Goal: Task Accomplishment & Management: Manage account settings

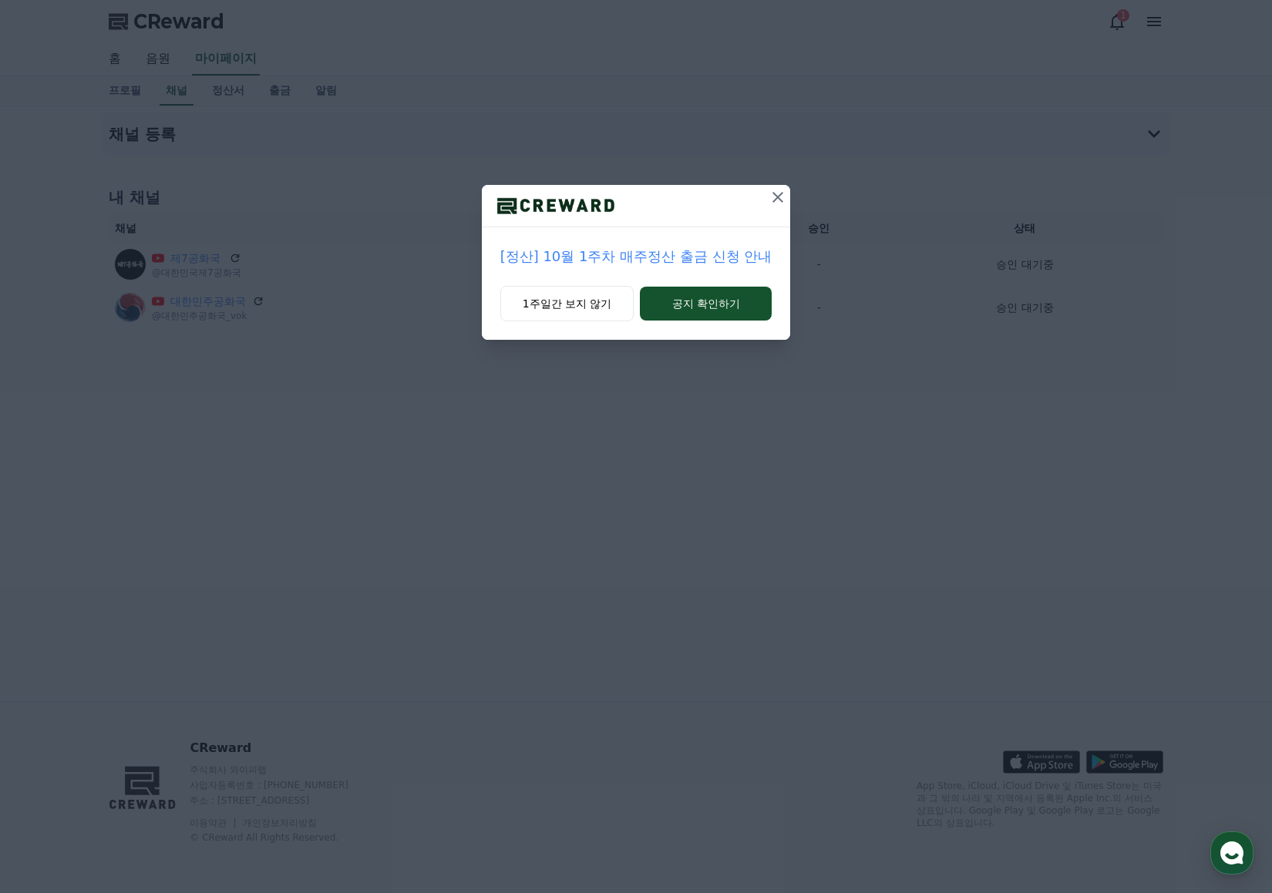
click at [773, 197] on icon at bounding box center [778, 197] width 19 height 19
click at [788, 193] on button at bounding box center [778, 197] width 25 height 25
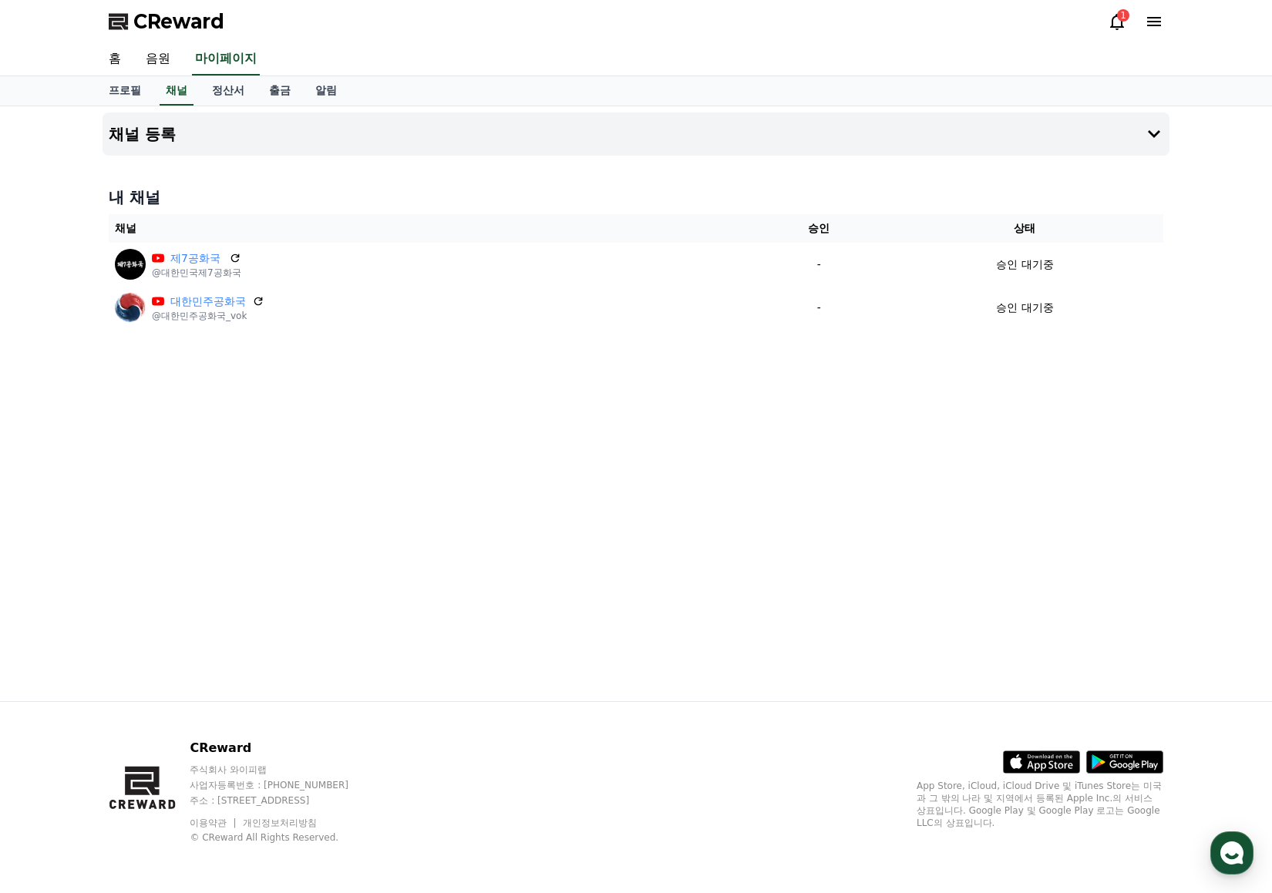
click at [1091, 22] on div "CReward 1" at bounding box center [635, 21] width 1079 height 43
click at [1109, 23] on icon at bounding box center [1117, 21] width 19 height 19
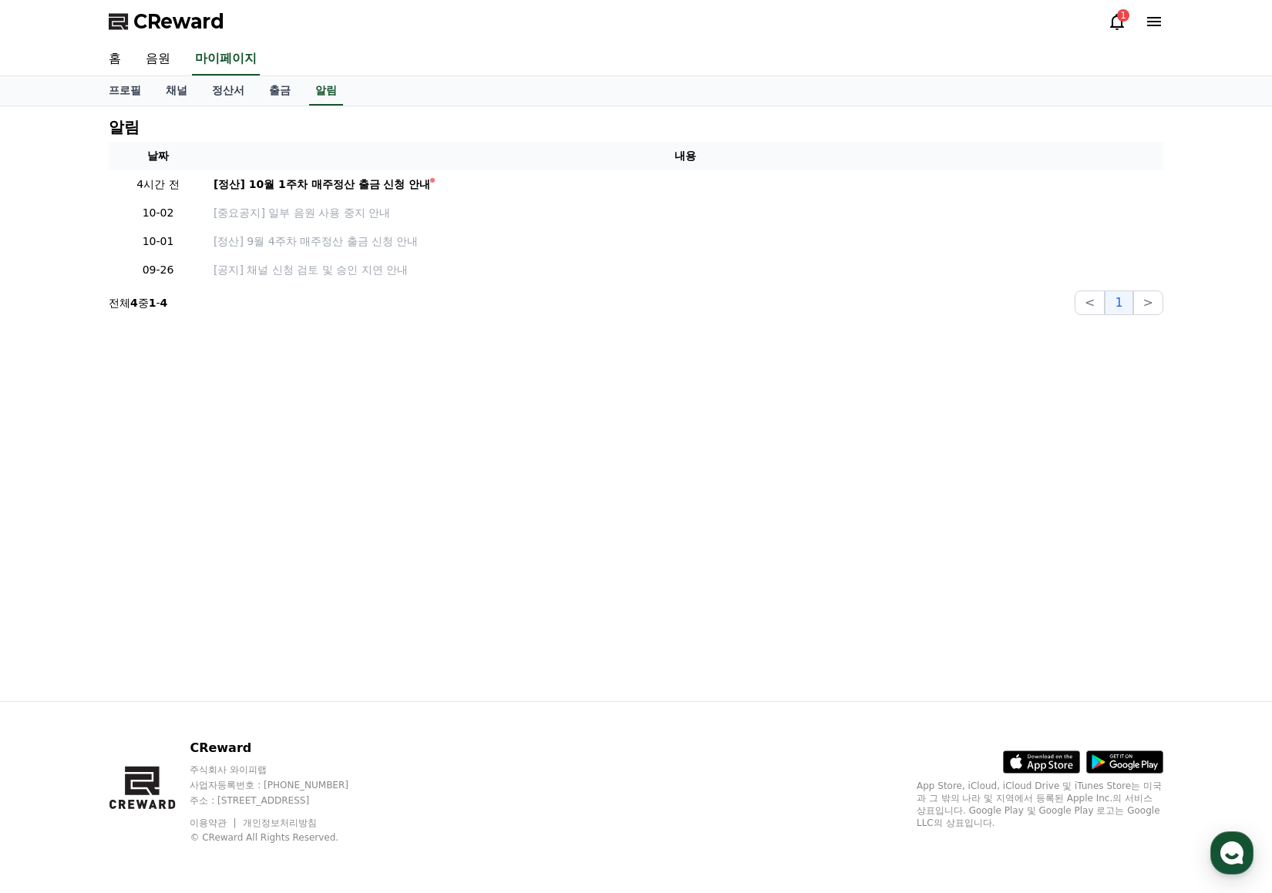
click at [1115, 24] on icon at bounding box center [1117, 21] width 19 height 19
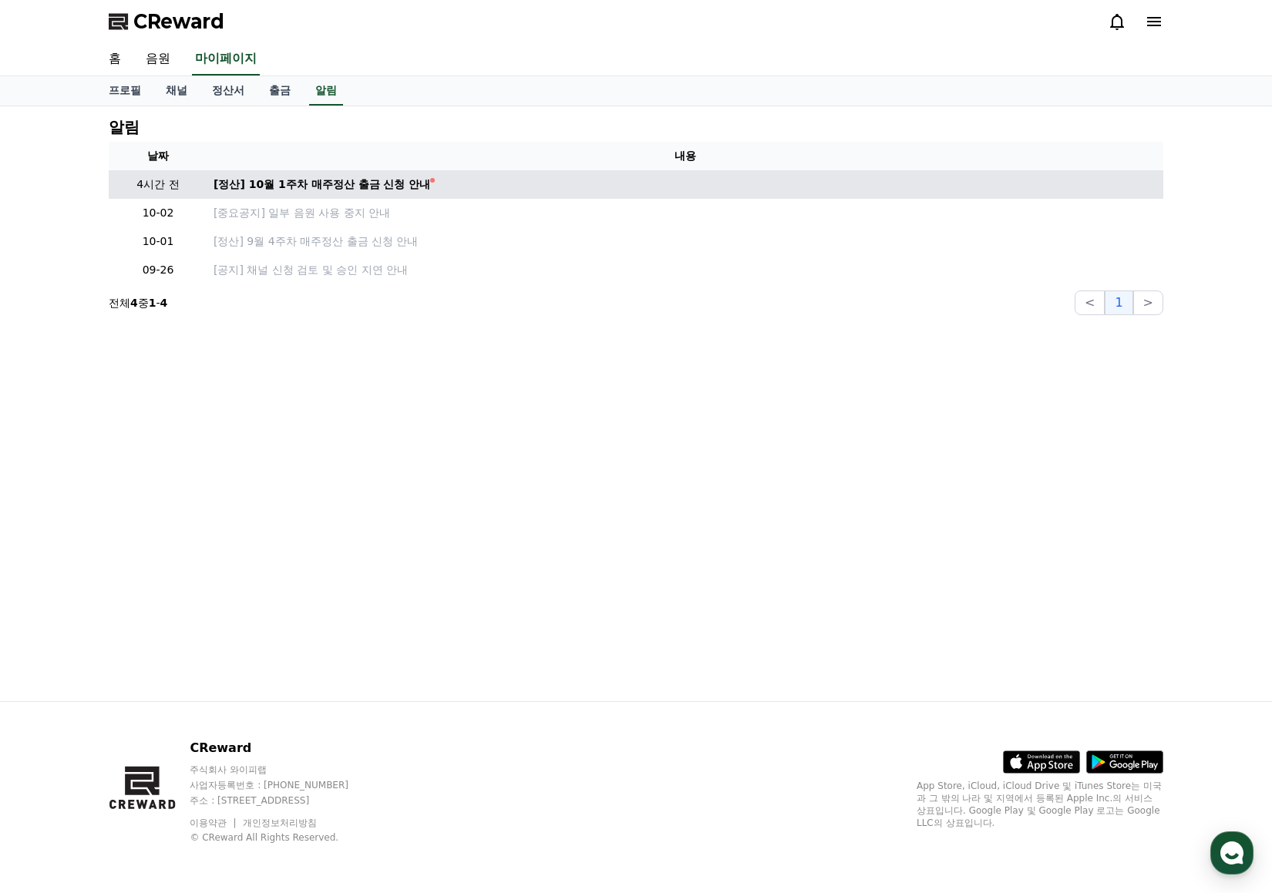
click at [392, 193] on td "[정산] 10월 1주차 매주정산 출금 신청 안내" at bounding box center [685, 184] width 956 height 29
click at [391, 187] on div "[정산] 10월 1주차 매주정산 출금 신청 안내" at bounding box center [322, 185] width 217 height 16
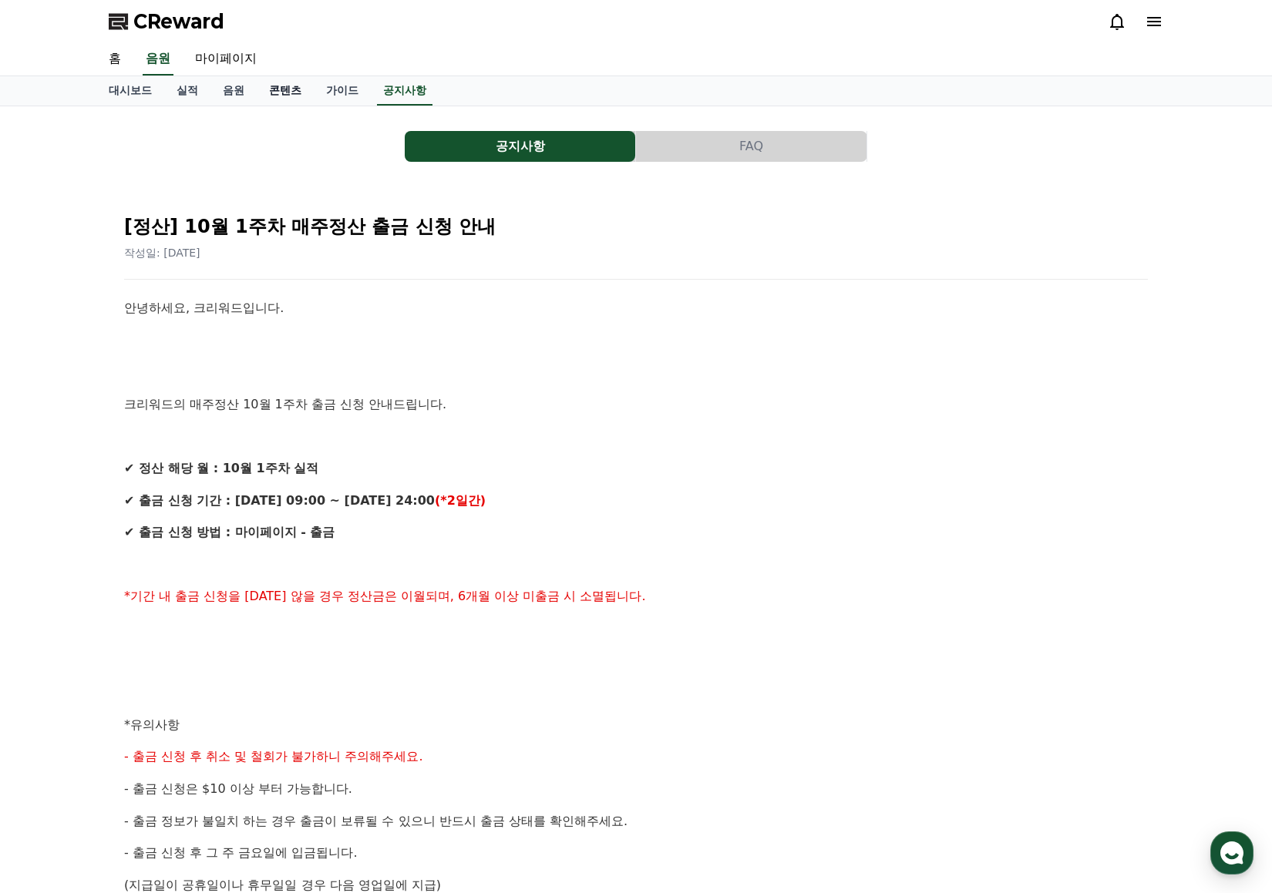
click at [287, 96] on link "콘텐츠" at bounding box center [285, 90] width 57 height 29
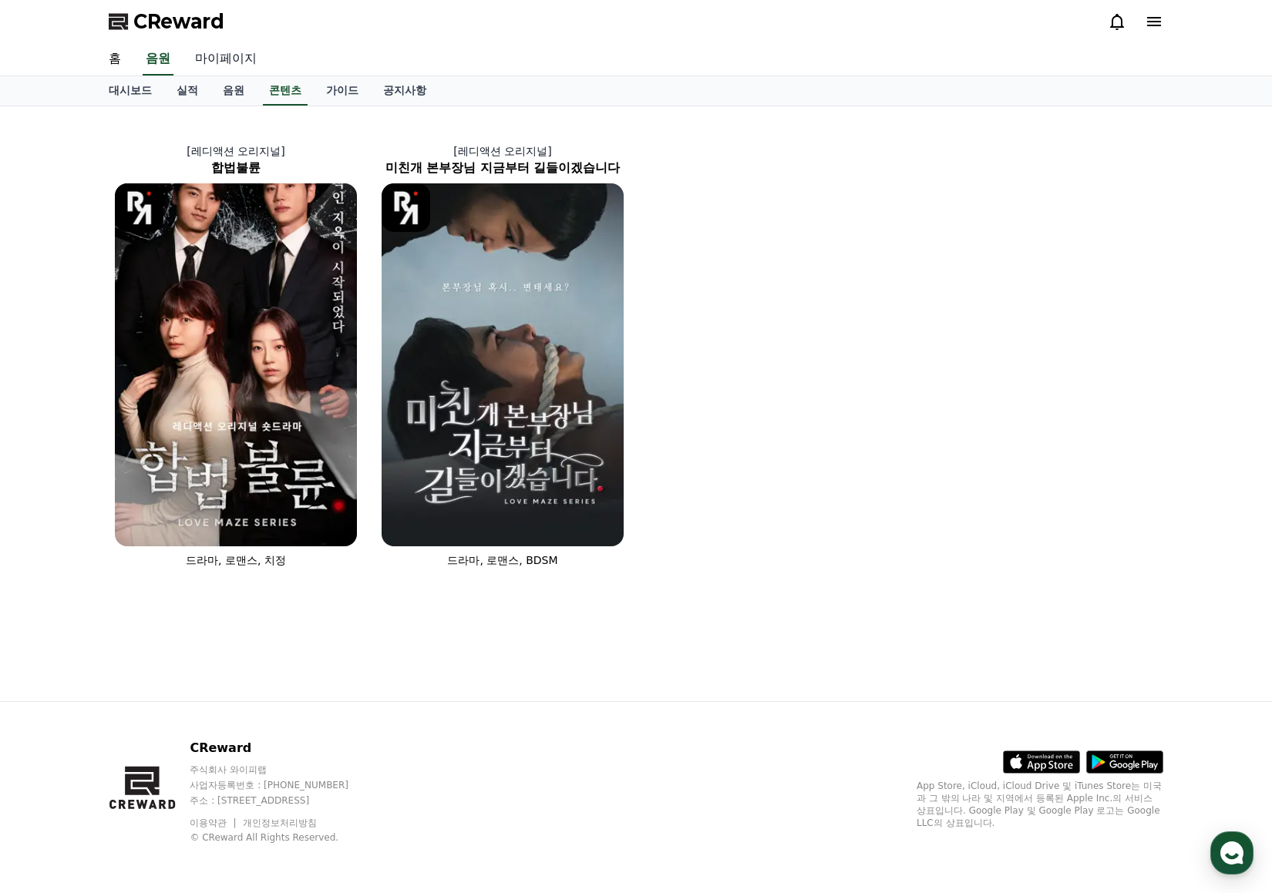
click at [228, 57] on link "마이페이지" at bounding box center [226, 59] width 86 height 32
select select "**********"
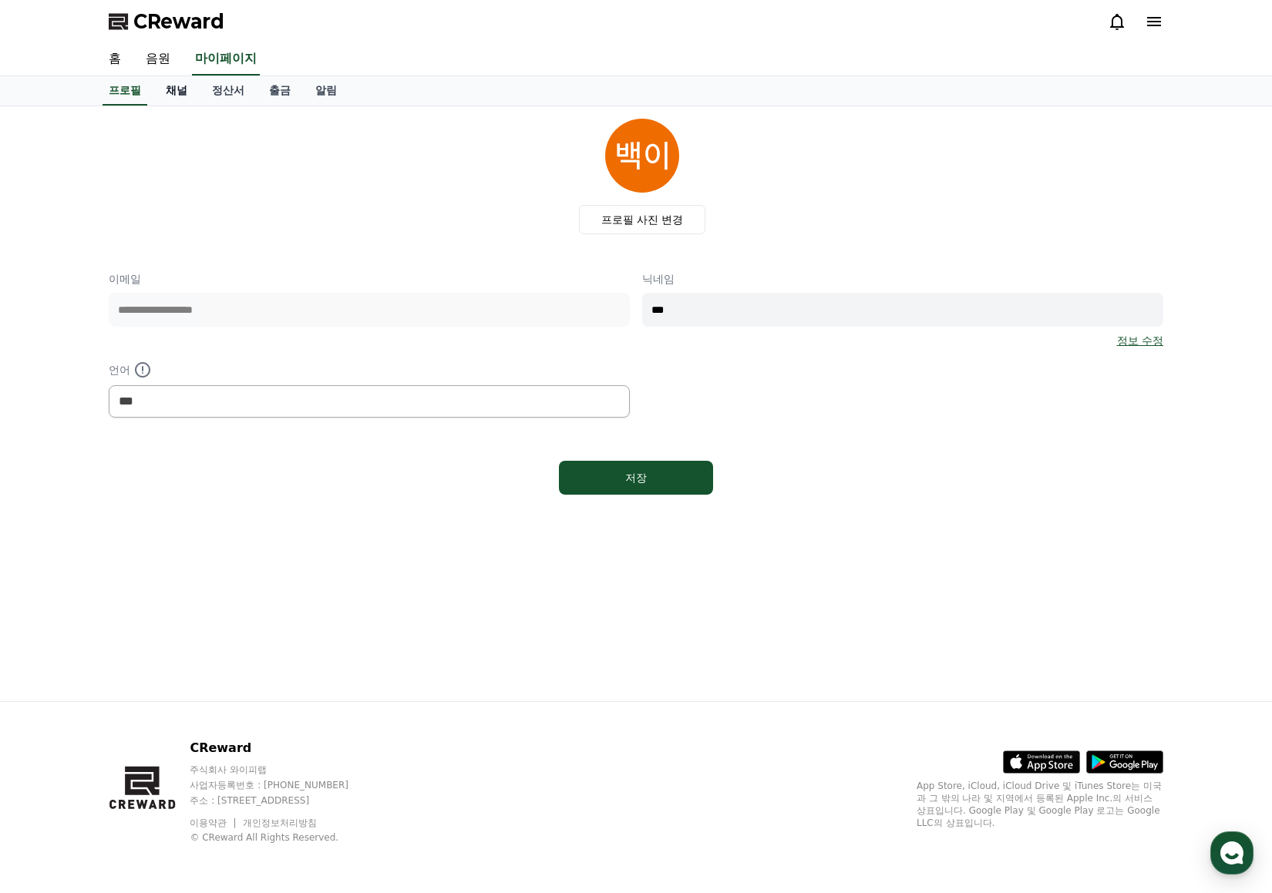
click at [188, 90] on link "채널" at bounding box center [176, 90] width 46 height 29
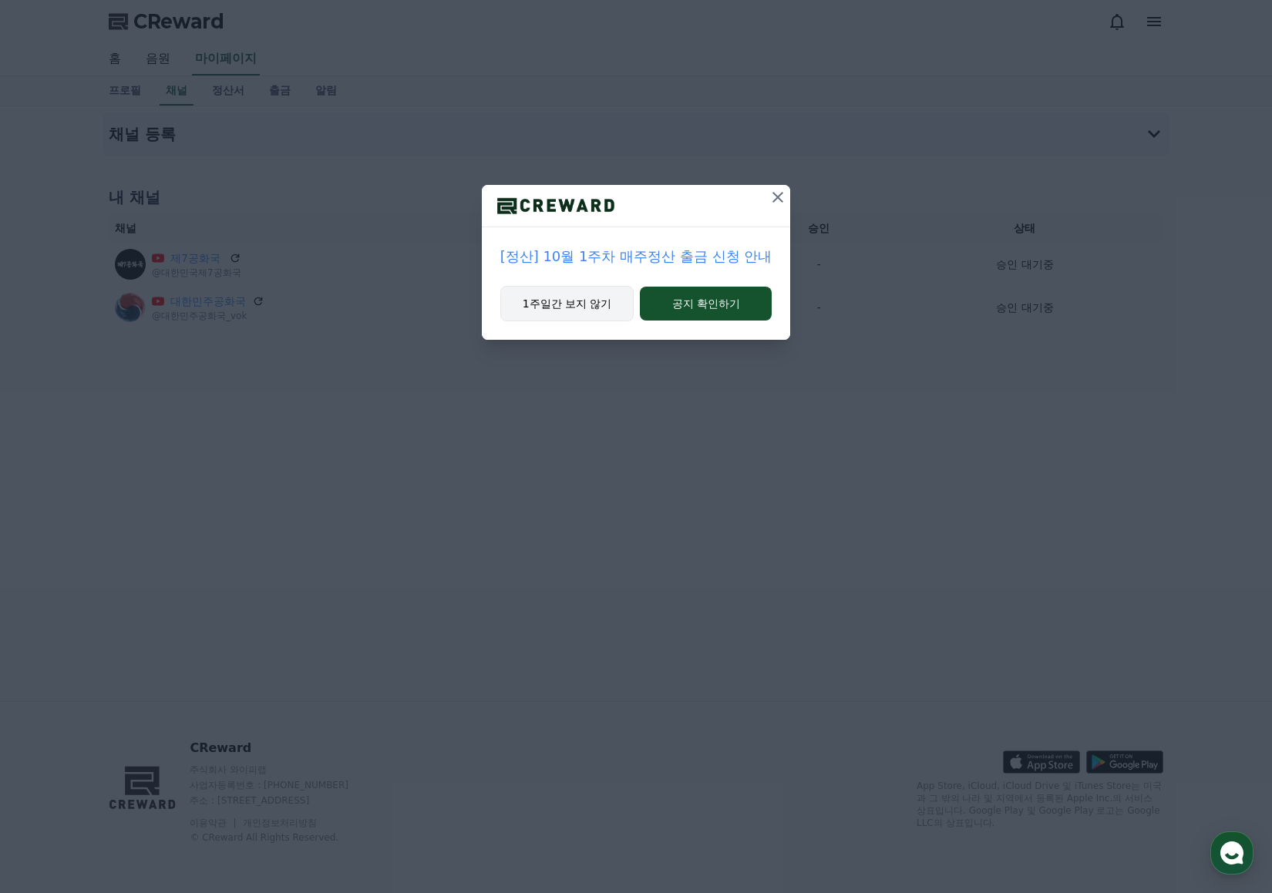
click at [554, 299] on button "1주일간 보지 않기" at bounding box center [567, 303] width 134 height 35
